Goal: Complete application form

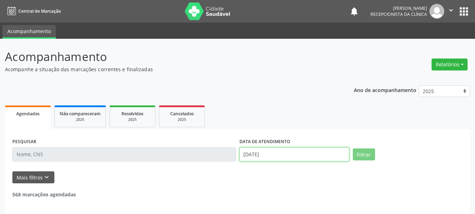
click at [286, 153] on input "[DATE]" at bounding box center [295, 155] width 110 height 14
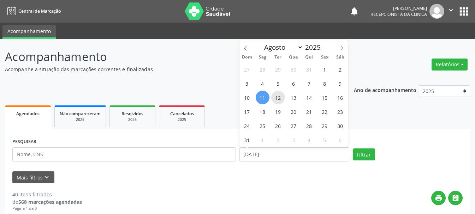
click at [277, 96] on span "12" at bounding box center [278, 98] width 14 height 14
type input "[DATE]"
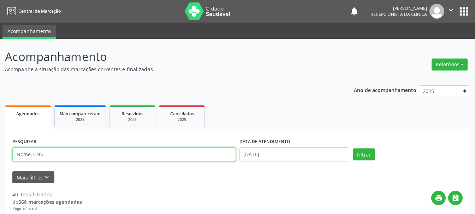
click at [149, 157] on input "text" at bounding box center [124, 155] width 224 height 14
type input "707805652018415"
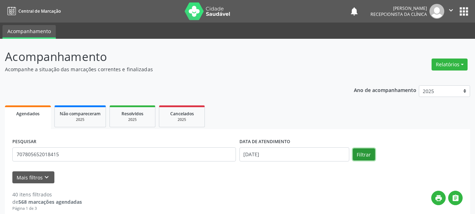
click at [370, 156] on button "Filtrar" at bounding box center [364, 155] width 22 height 12
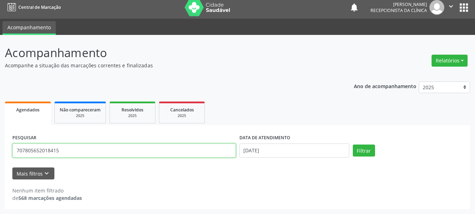
click at [37, 151] on input "707805652018415" at bounding box center [124, 151] width 224 height 14
click at [47, 151] on input "707805652018415" at bounding box center [124, 151] width 224 height 14
